Goal: Information Seeking & Learning: Learn about a topic

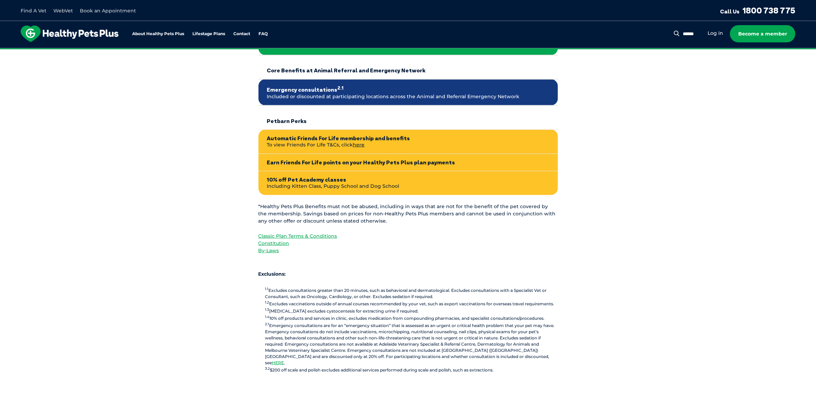
scroll to position [523, 0]
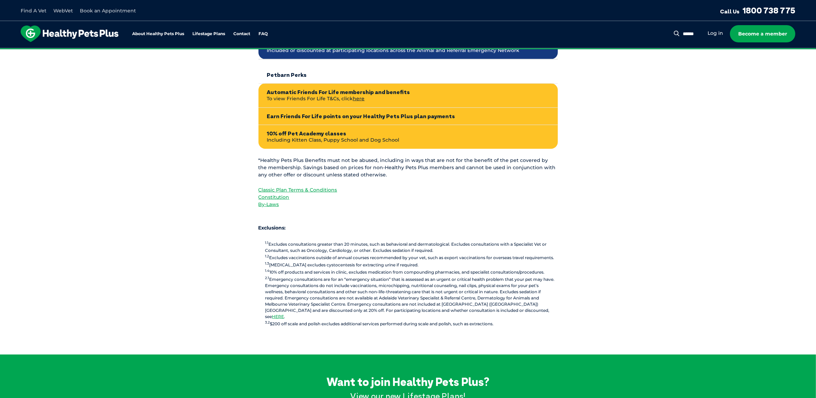
click at [739, 224] on section "Classic Plan Benefits Healthy Pets Plus Benefits* Core Benefits at Greencross V…" at bounding box center [408, 18] width 816 height 674
click at [284, 314] on link "HERE" at bounding box center [278, 316] width 12 height 5
click at [759, 152] on section "Classic Plan Benefits Healthy Pets Plus Benefits* Core Benefits at Greencross V…" at bounding box center [408, 18] width 816 height 674
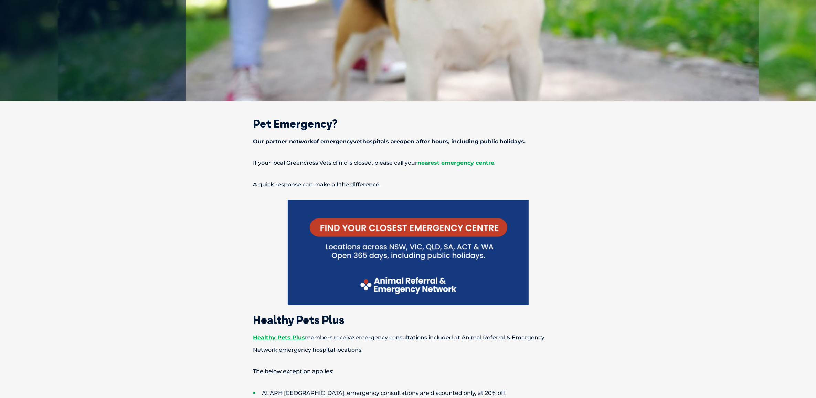
scroll to position [234, 0]
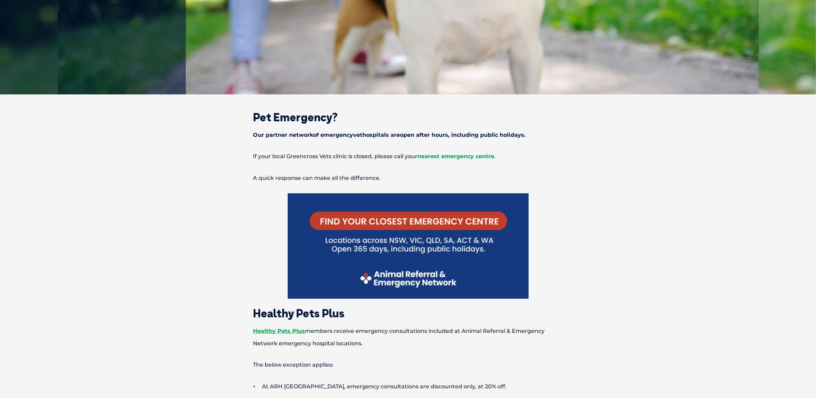
click at [460, 156] on span "nearest emergency centre" at bounding box center [456, 156] width 77 height 7
